Goal: Information Seeking & Learning: Find specific fact

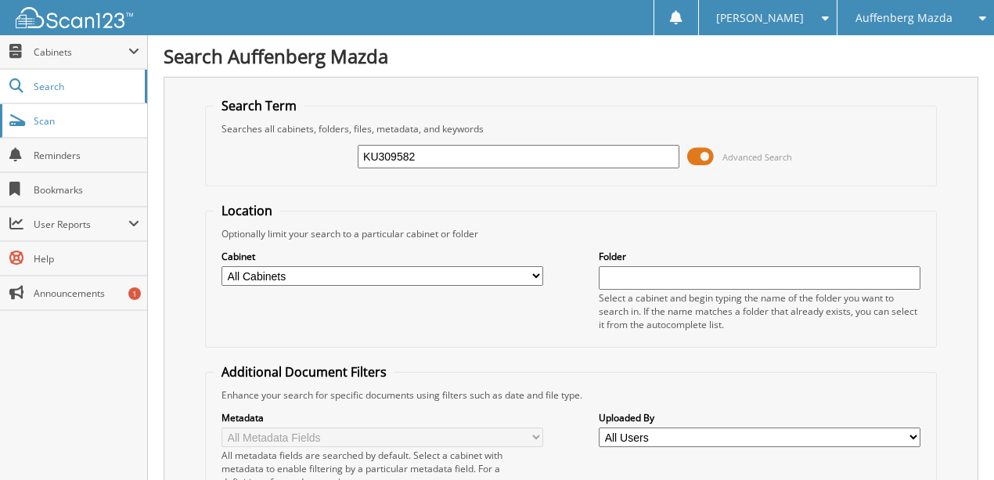
click at [58, 129] on link "Scan" at bounding box center [73, 121] width 147 height 34
click at [389, 164] on input "text" at bounding box center [519, 156] width 322 height 23
type input "650404"
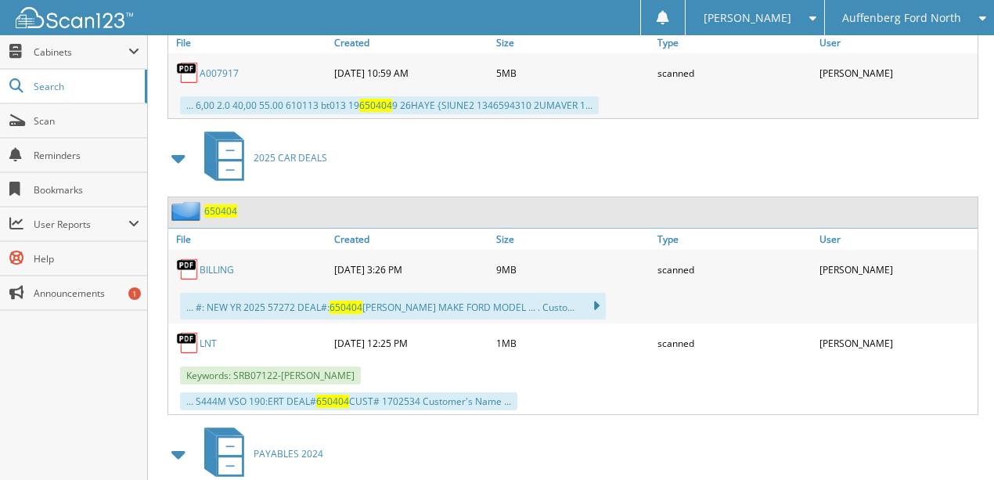
scroll to position [991, 0]
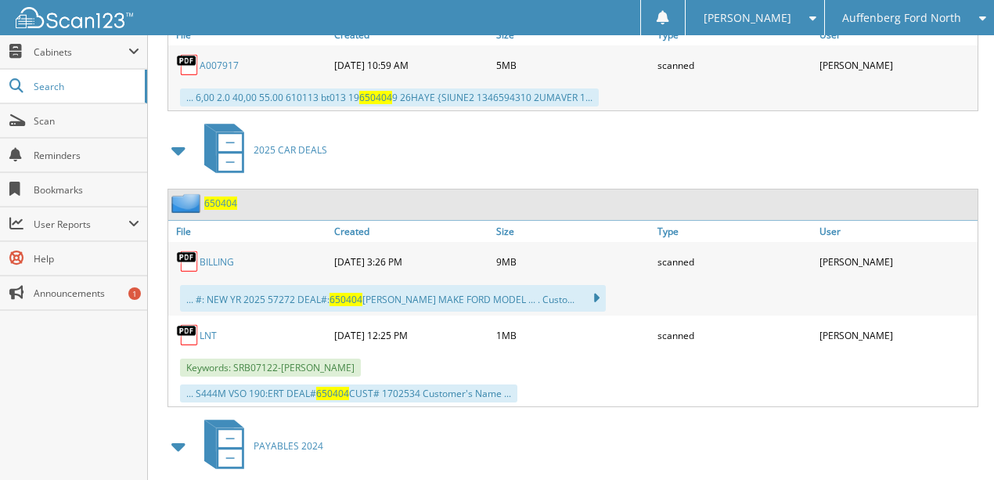
click at [214, 255] on link "BILLING" at bounding box center [217, 261] width 34 height 13
click at [222, 255] on link "BILLING" at bounding box center [217, 261] width 34 height 13
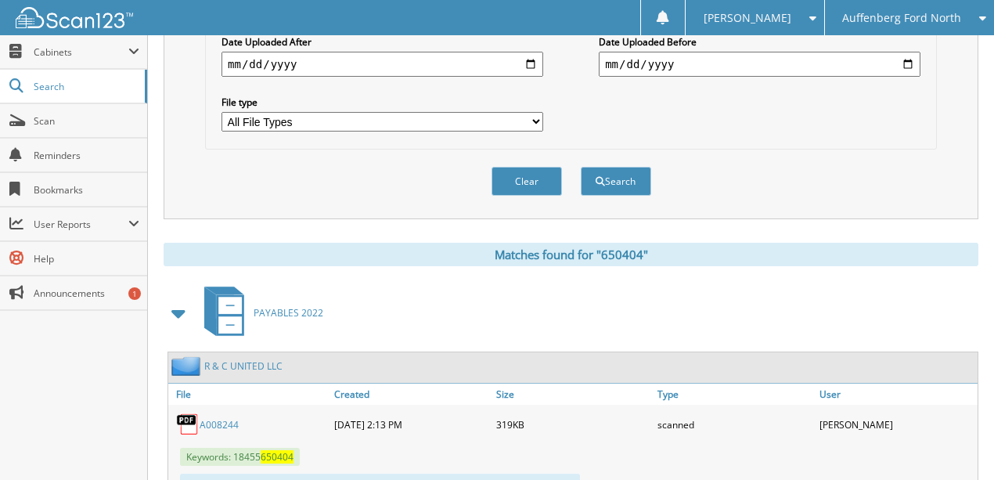
scroll to position [470, 0]
click at [520, 175] on button "Clear" at bounding box center [527, 182] width 70 height 29
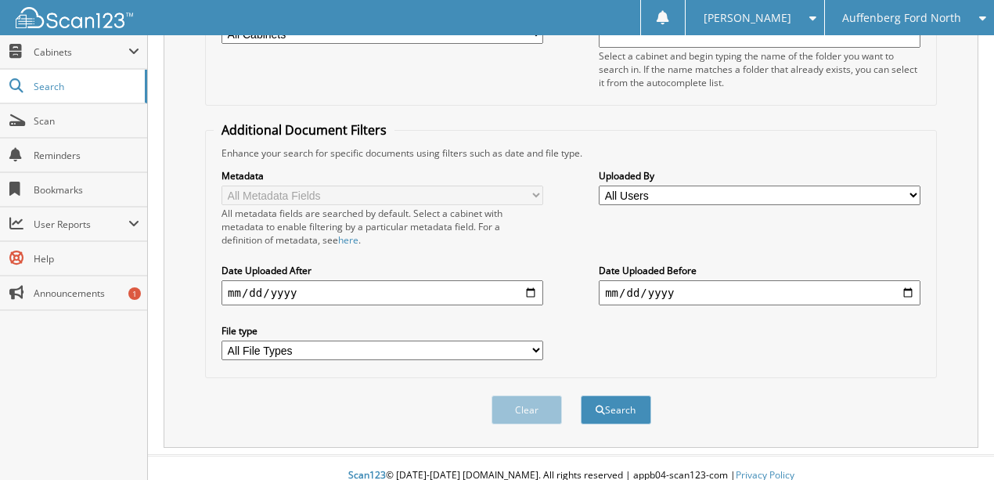
click at [867, 20] on span "Auffenberg Ford North" at bounding box center [901, 17] width 119 height 9
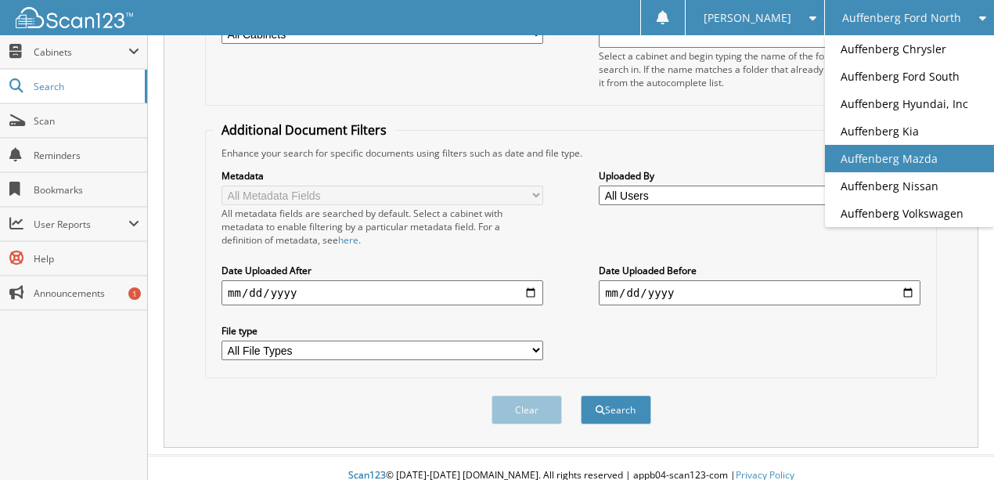
click at [919, 159] on link "Auffenberg Mazda" at bounding box center [909, 158] width 169 height 27
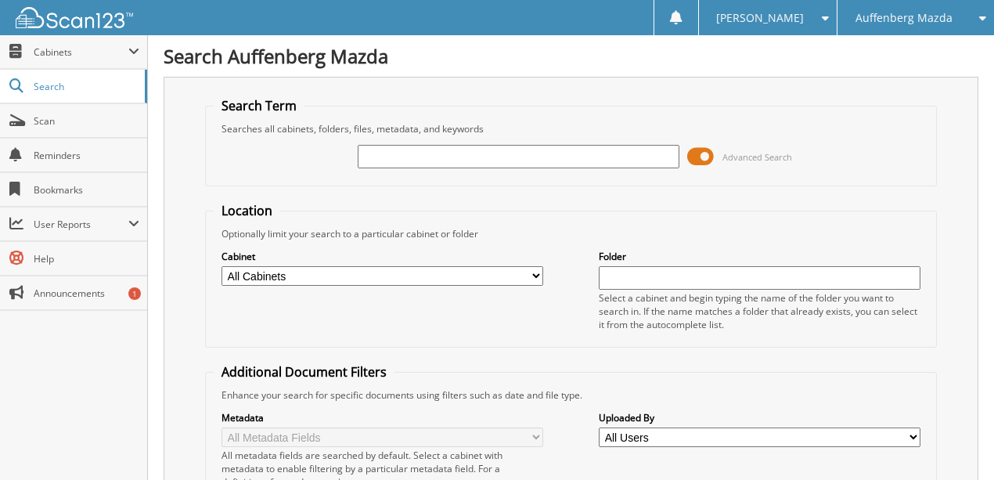
click at [401, 157] on input "text" at bounding box center [519, 156] width 322 height 23
type input "rb117546"
type input "6"
type input "RB117546"
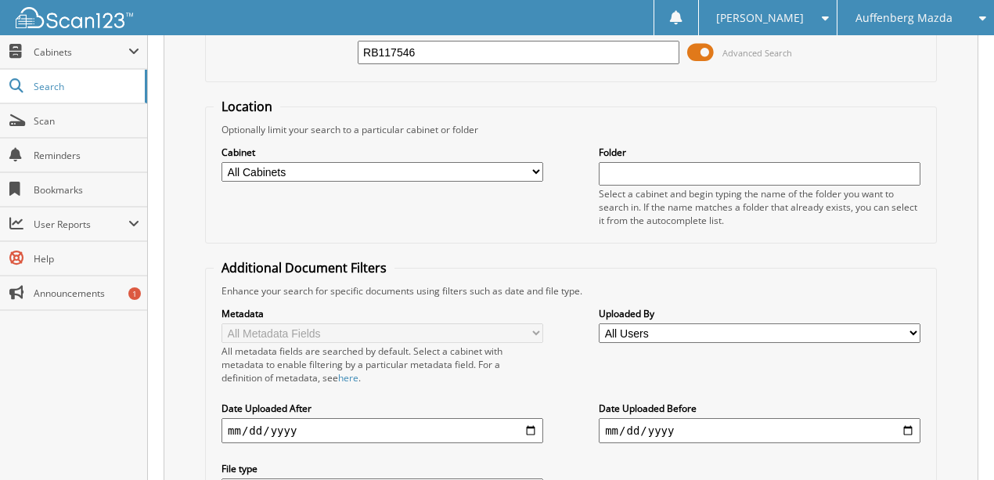
scroll to position [297, 0]
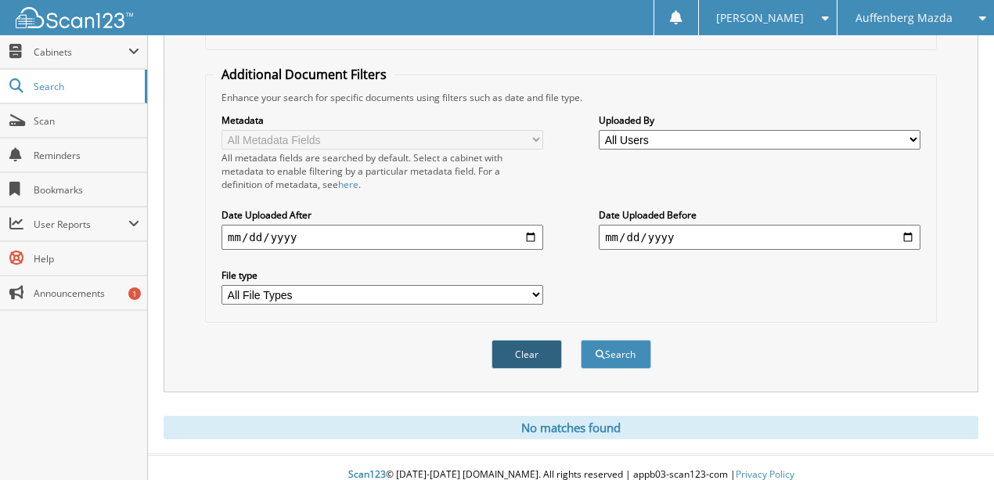
click at [506, 340] on button "Clear" at bounding box center [527, 354] width 70 height 29
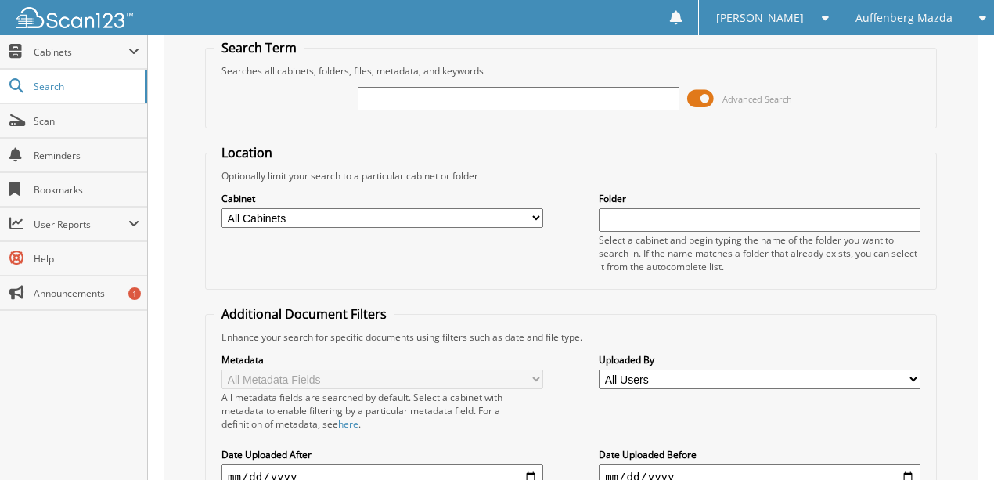
scroll to position [0, 0]
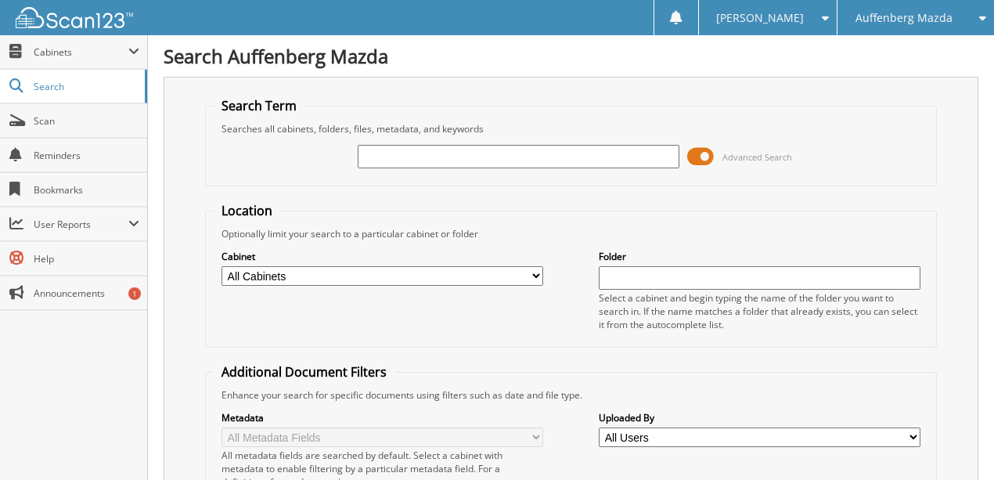
drag, startPoint x: 390, startPoint y: 157, endPoint x: 380, endPoint y: 151, distance: 10.9
click at [391, 153] on input "text" at bounding box center [519, 156] width 322 height 23
type input "1-23494BZ"
click at [50, 121] on span "Scan" at bounding box center [87, 120] width 106 height 13
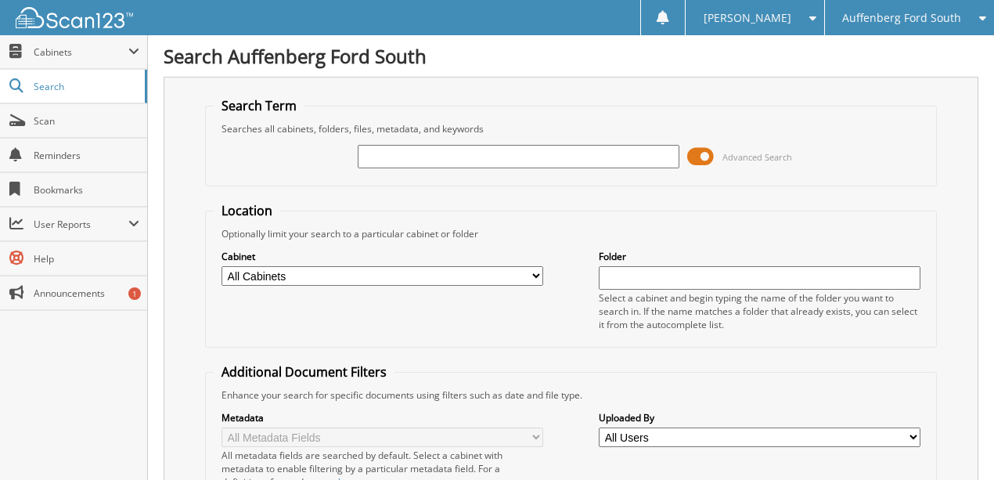
click at [416, 160] on input "text" at bounding box center [519, 156] width 322 height 23
type input "SMA23731"
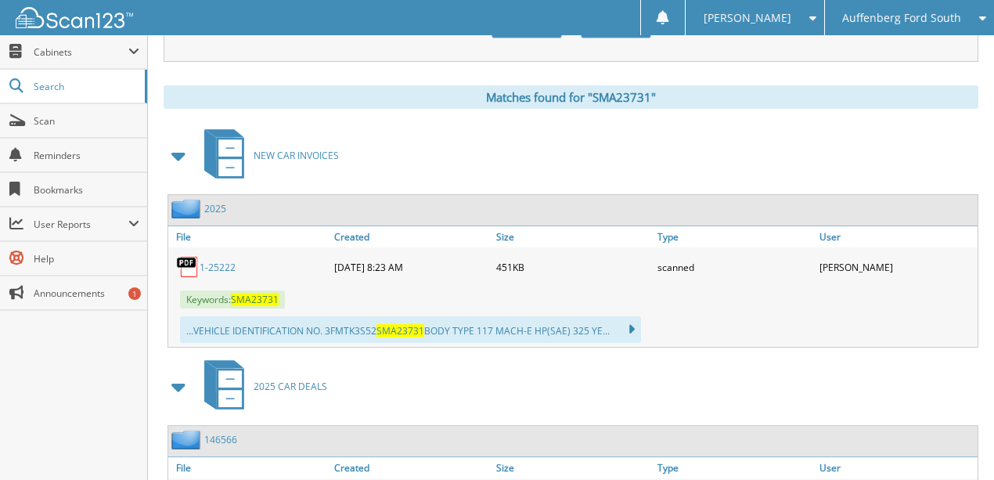
scroll to position [626, 0]
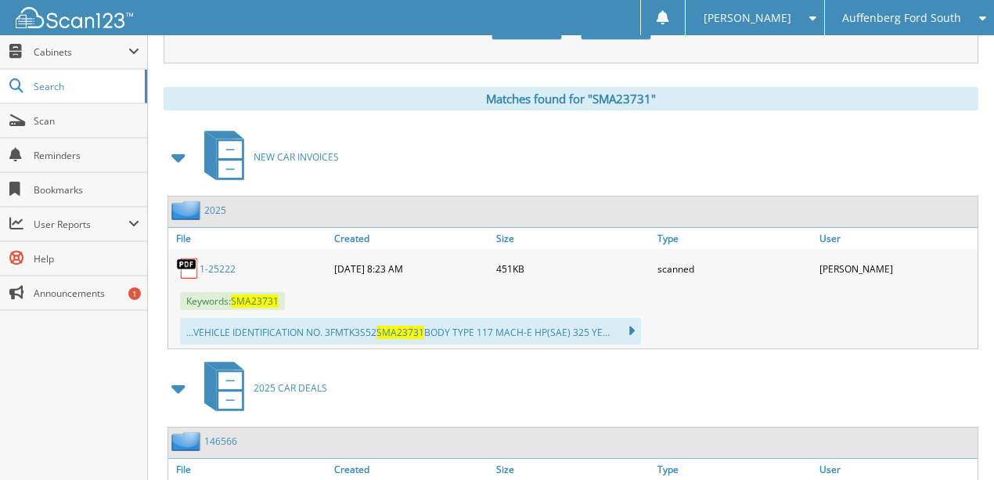
click at [222, 262] on link "1-25222" at bounding box center [218, 268] width 36 height 13
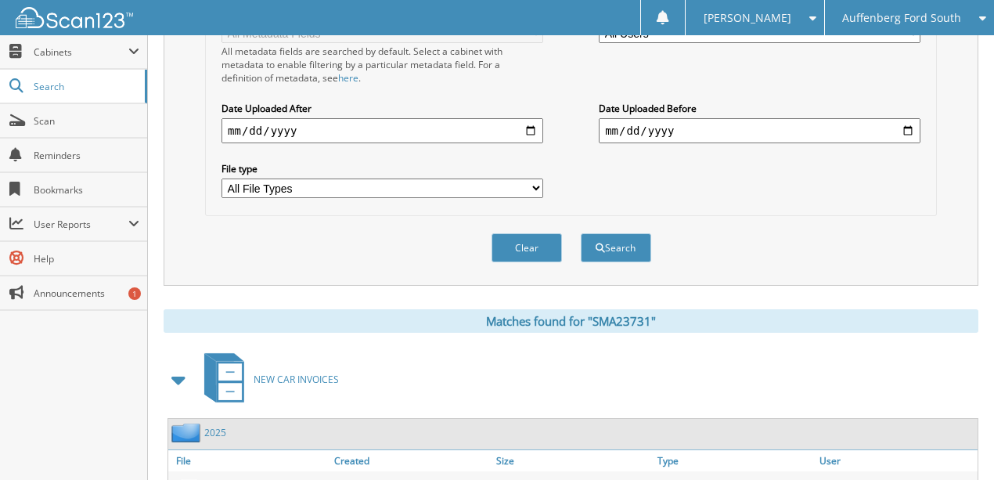
scroll to position [261, 0]
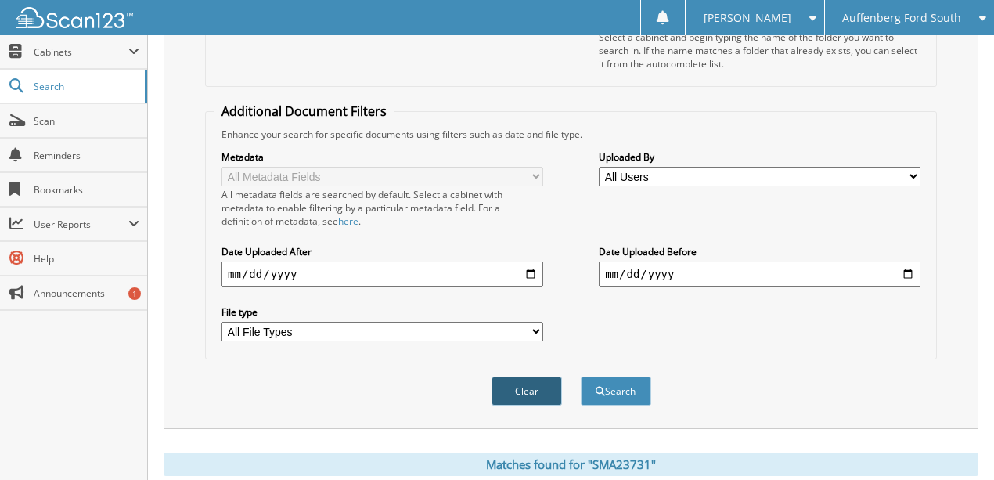
click at [528, 386] on button "Clear" at bounding box center [527, 391] width 70 height 29
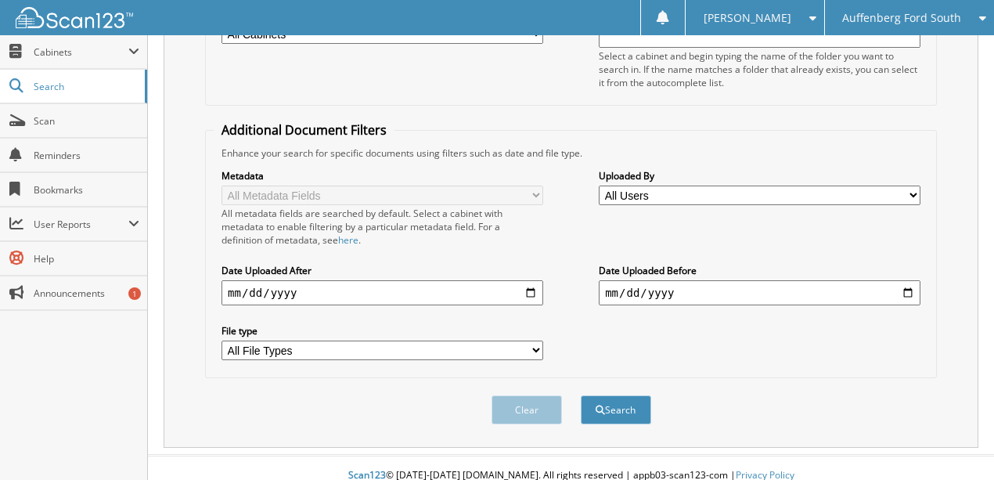
scroll to position [0, 0]
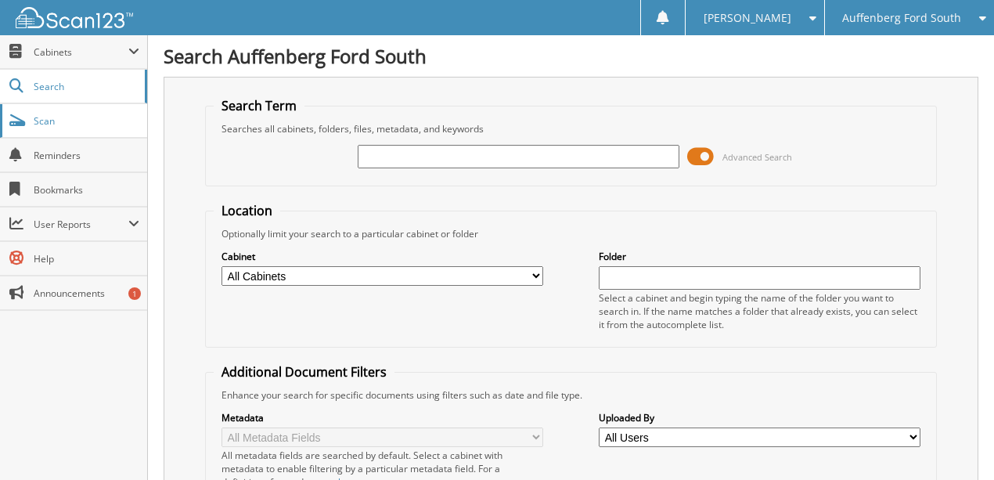
click at [63, 121] on span "Scan" at bounding box center [87, 120] width 106 height 13
